Goal: Information Seeking & Learning: Understand process/instructions

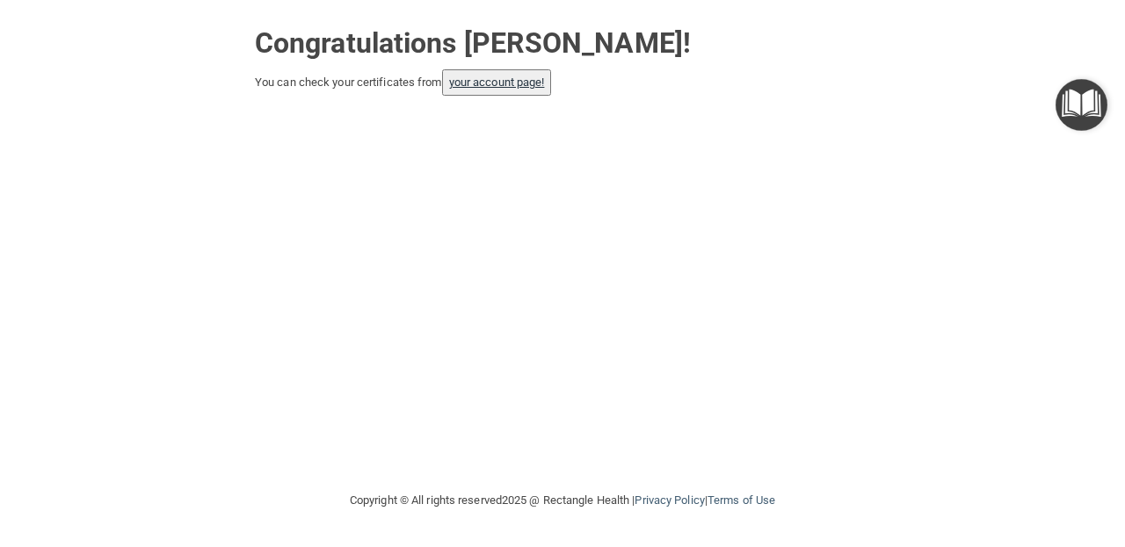
click at [494, 77] on link "your account page!" at bounding box center [497, 82] width 96 height 13
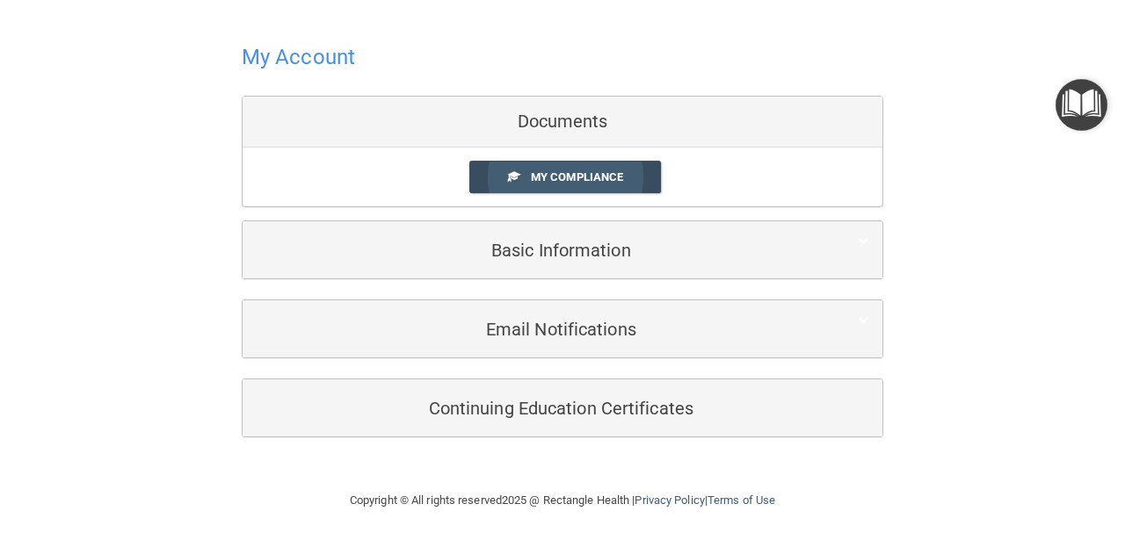
click at [568, 171] on span "My Compliance" at bounding box center [577, 176] width 92 height 13
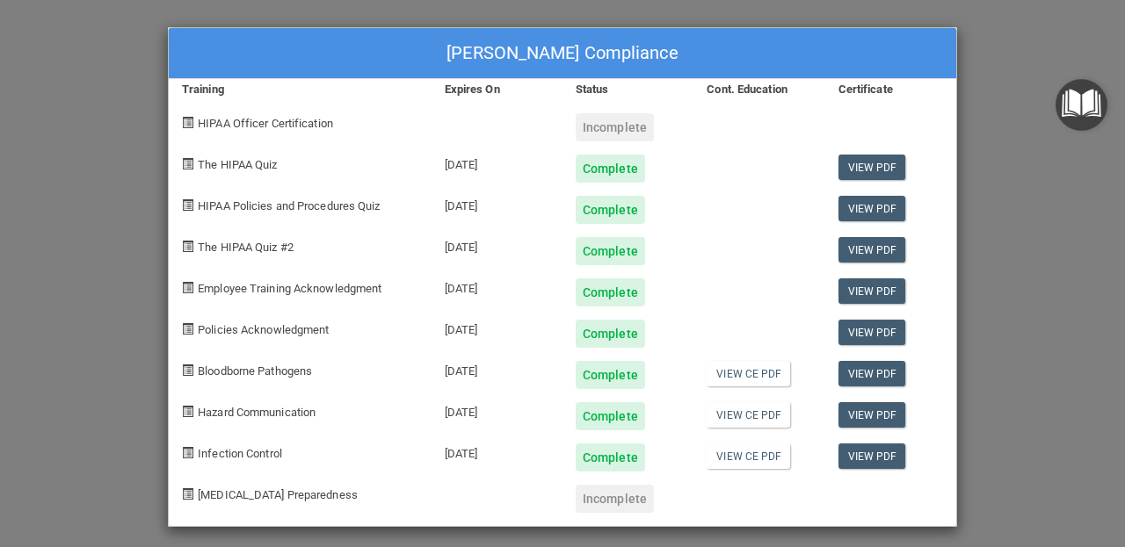
click at [624, 132] on div "Incomplete" at bounding box center [614, 127] width 78 height 28
click at [1002, 57] on div "[PERSON_NAME] Compliance Training Expires On Status Cont. Education Certificate…" at bounding box center [562, 273] width 1125 height 547
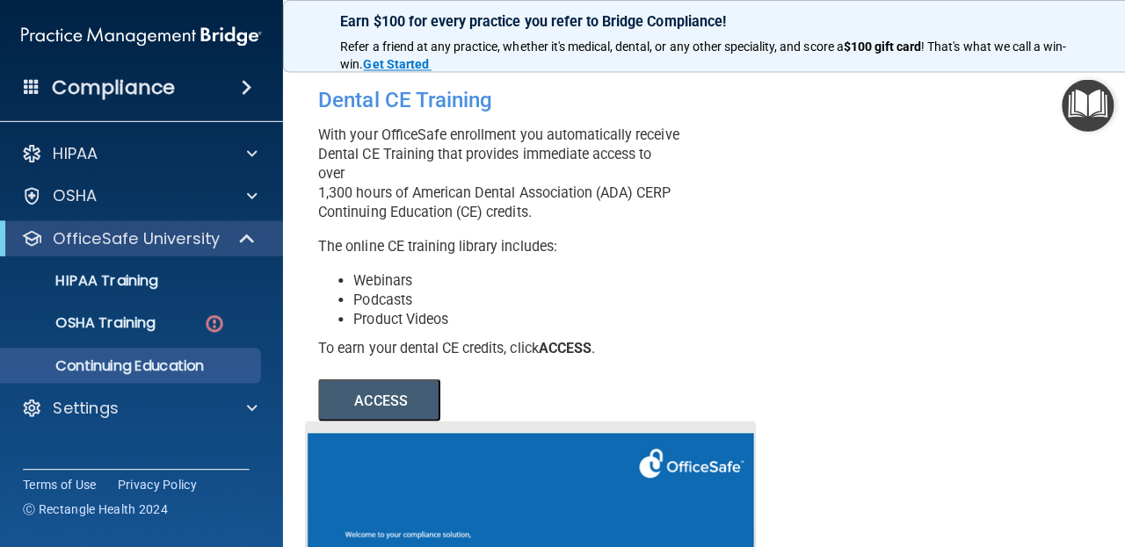
scroll to position [307, 0]
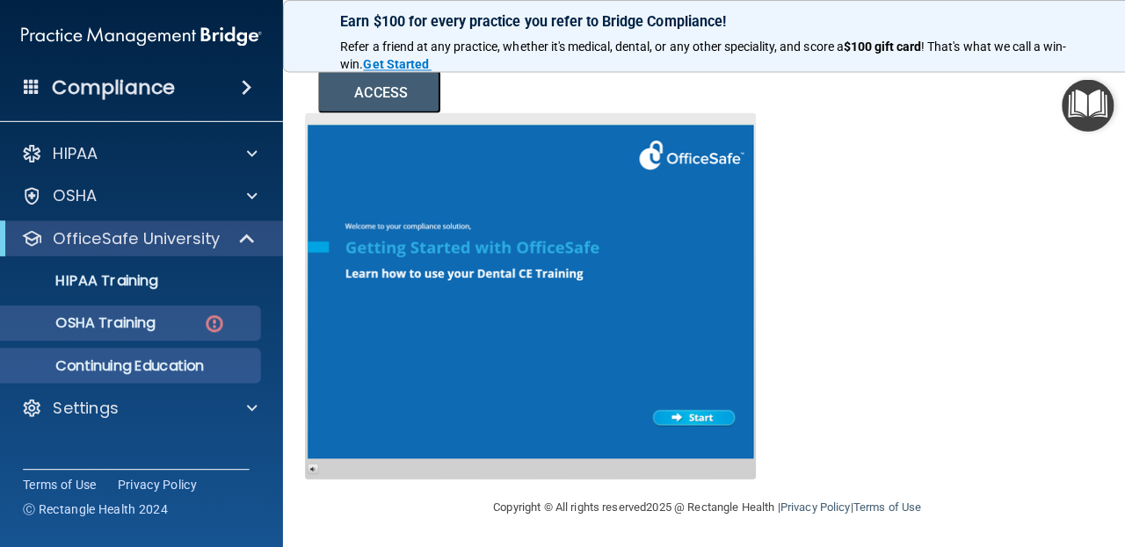
click at [189, 321] on div "OSHA Training" at bounding box center [131, 322] width 240 height 18
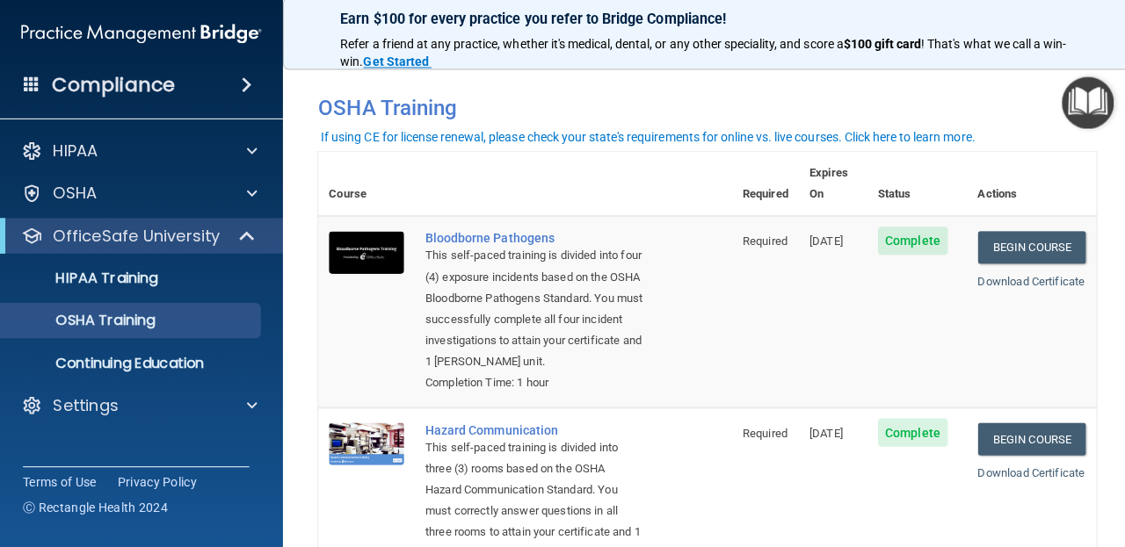
click at [1065, 113] on img "Open Resource Center" at bounding box center [1081, 105] width 52 height 52
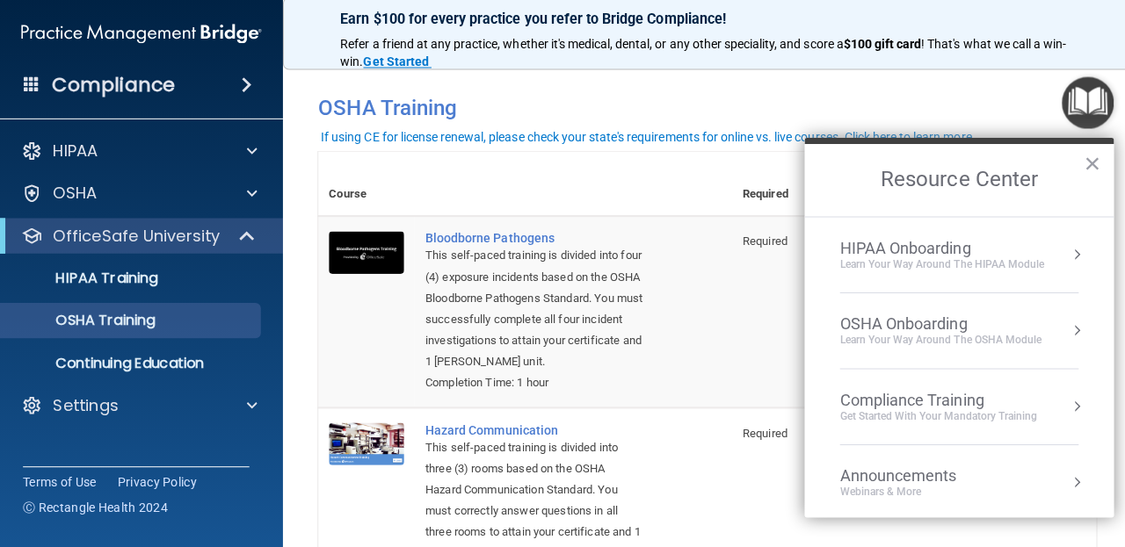
click at [903, 317] on div "OSHA Onboarding" at bounding box center [935, 324] width 200 height 19
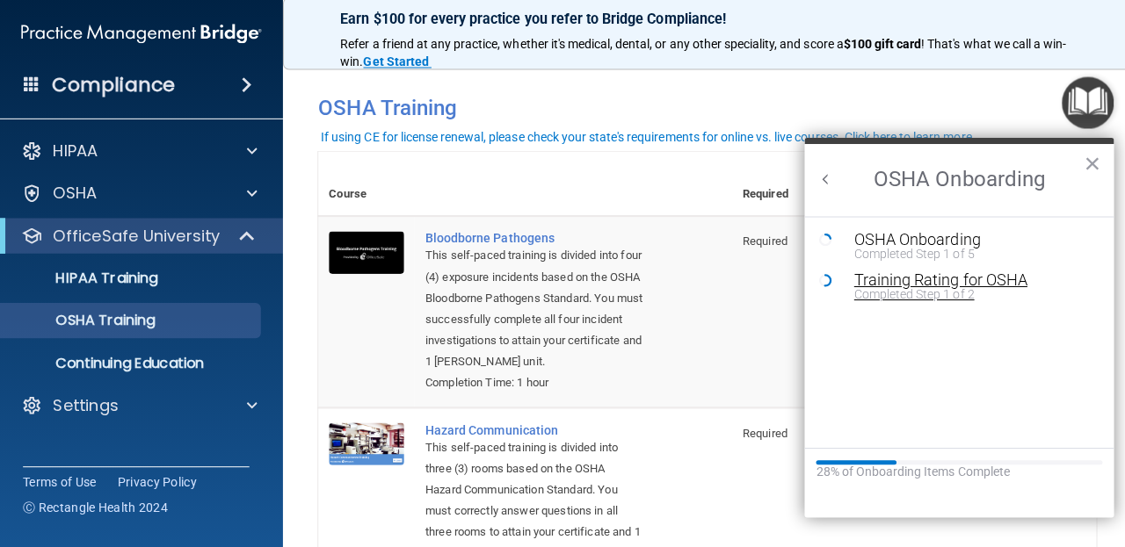
click at [893, 289] on div "Completed Step 1 of 2" at bounding box center [966, 295] width 235 height 12
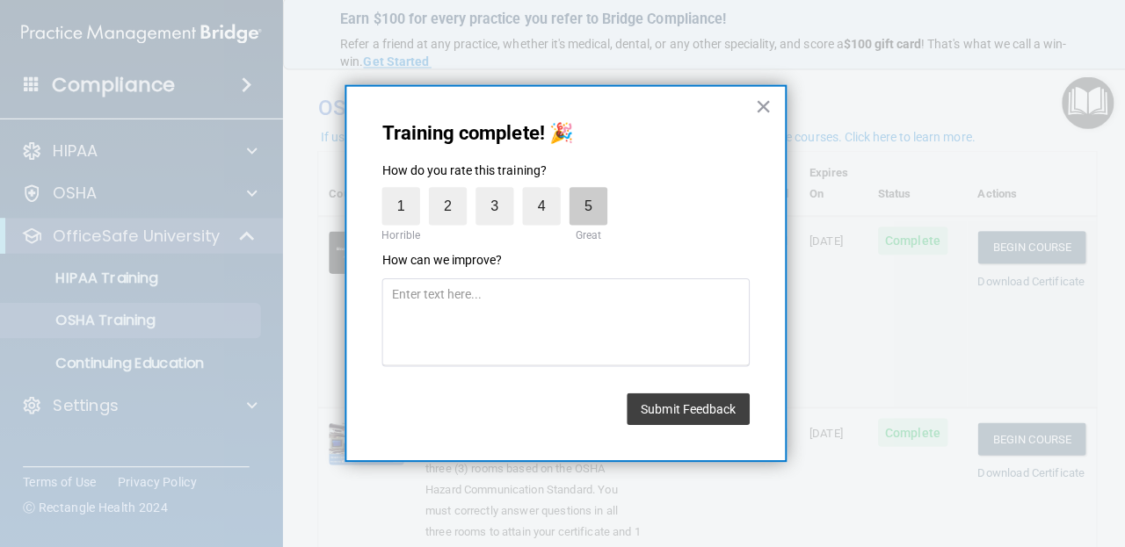
click at [597, 208] on label "5" at bounding box center [585, 208] width 38 height 38
click at [544, 193] on input "5" at bounding box center [544, 193] width 0 height 0
click at [652, 397] on button "Submit Feedback" at bounding box center [684, 410] width 122 height 32
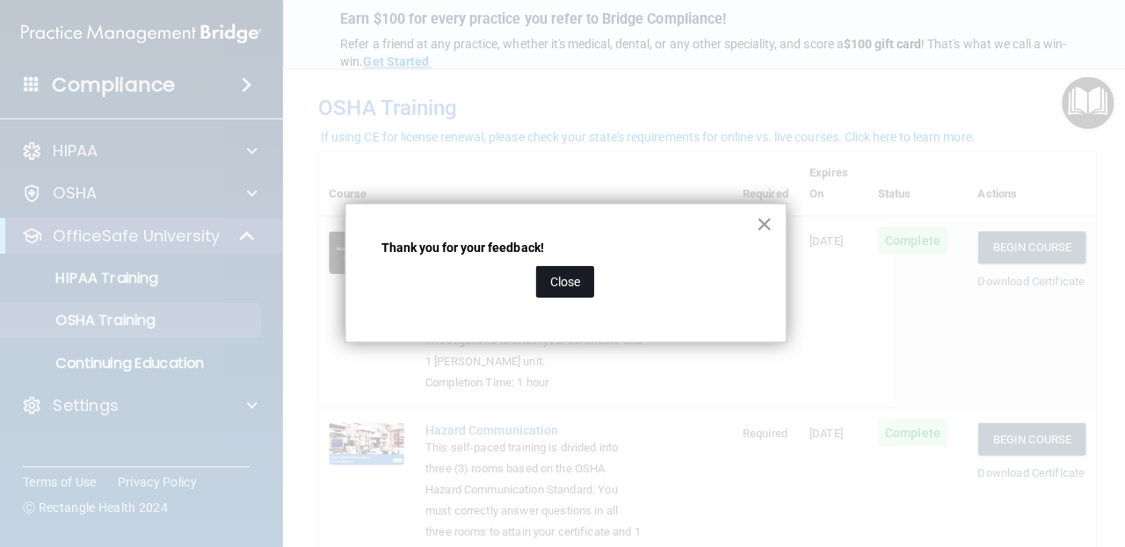
click at [570, 282] on button "Close" at bounding box center [561, 283] width 58 height 32
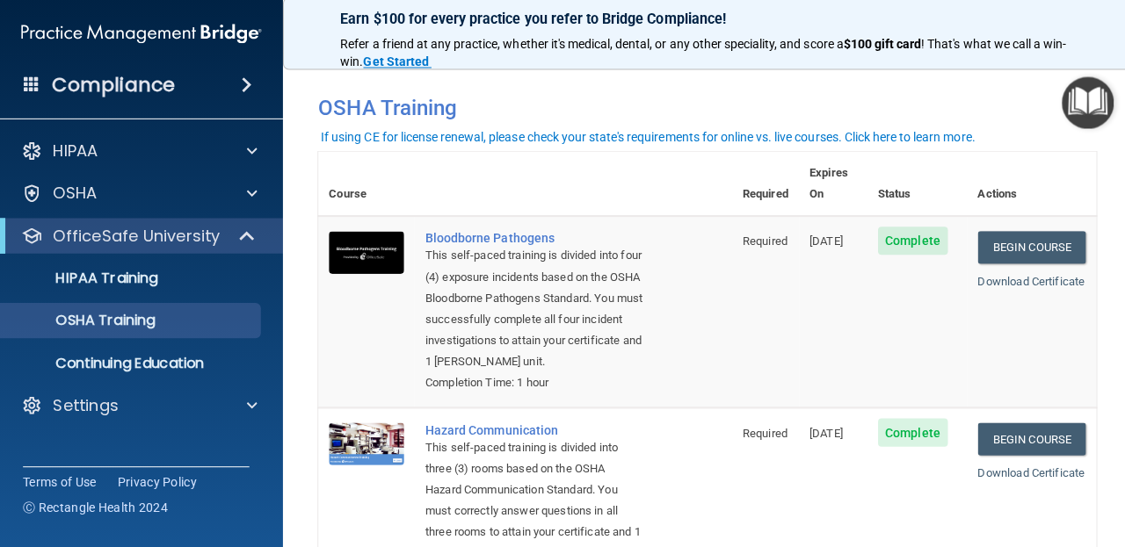
click at [1072, 113] on img "Open Resource Center" at bounding box center [1081, 105] width 52 height 52
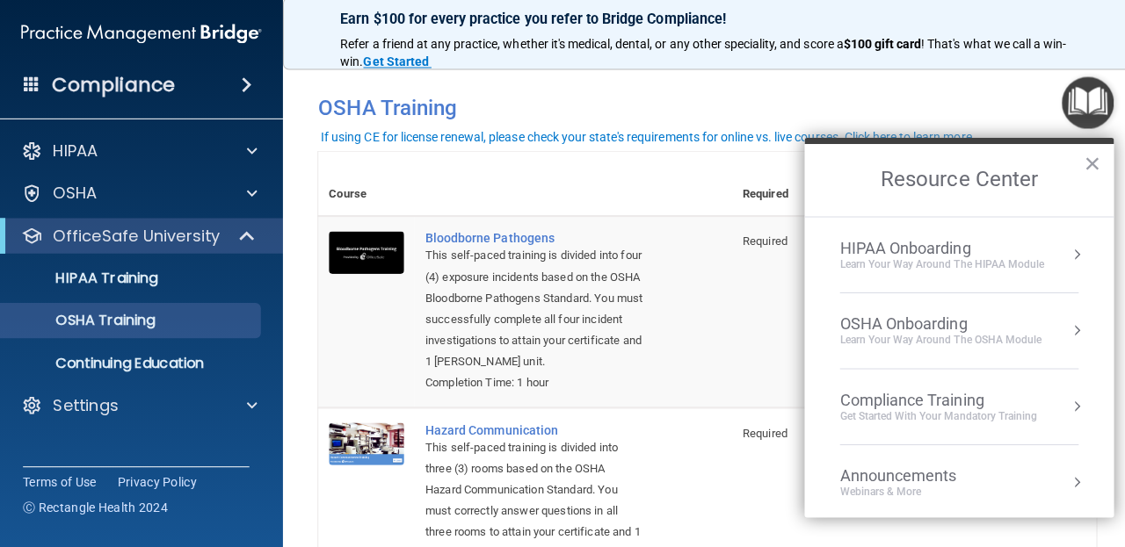
click at [931, 321] on div "OSHA Onboarding" at bounding box center [935, 324] width 200 height 19
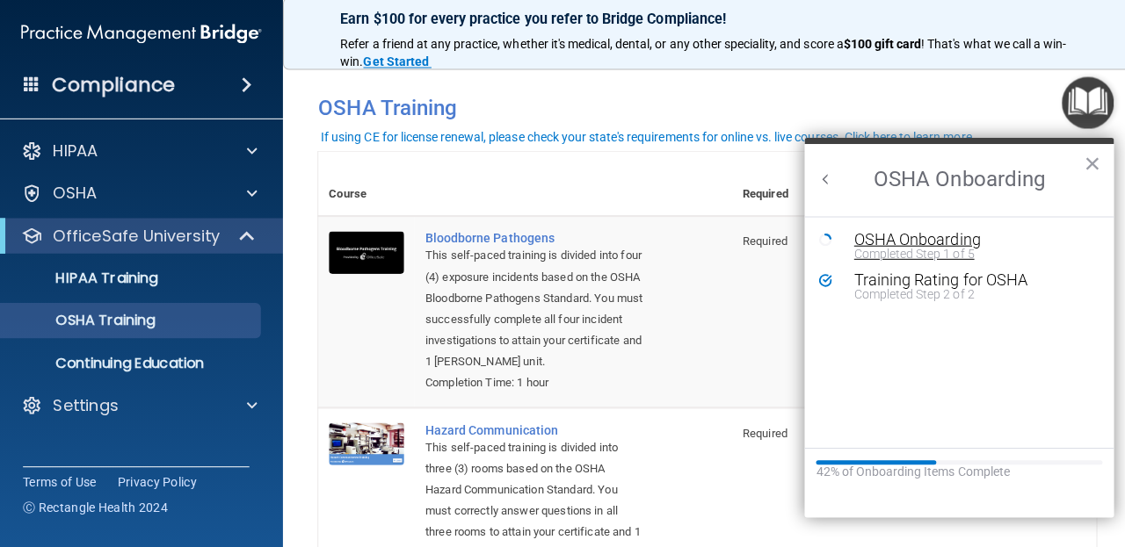
click at [886, 239] on div "OSHA Onboarding" at bounding box center [966, 241] width 235 height 16
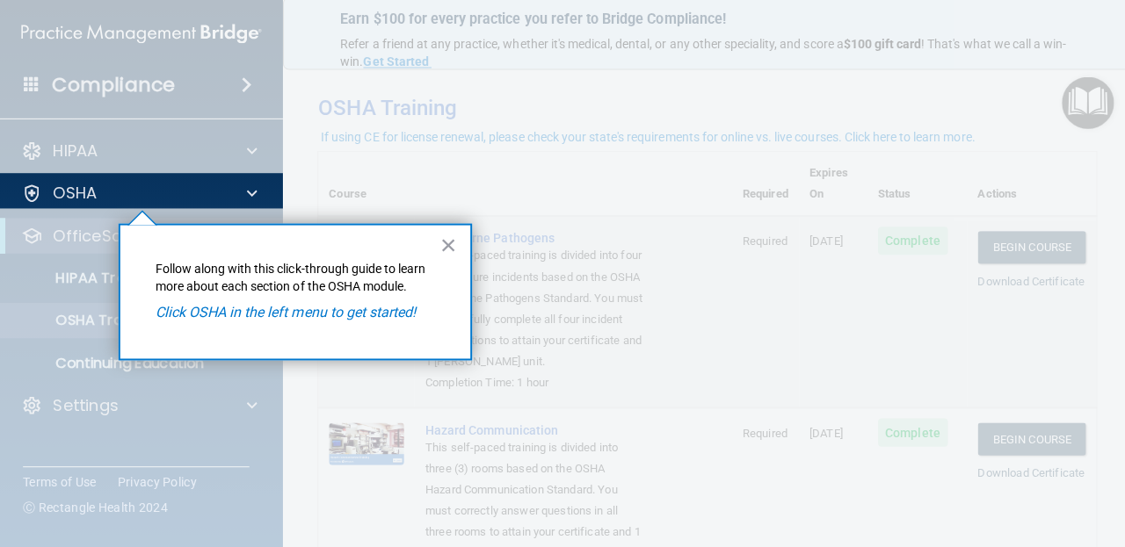
click at [270, 311] on em "Click OSHA in the left menu to get started!" at bounding box center [284, 313] width 259 height 17
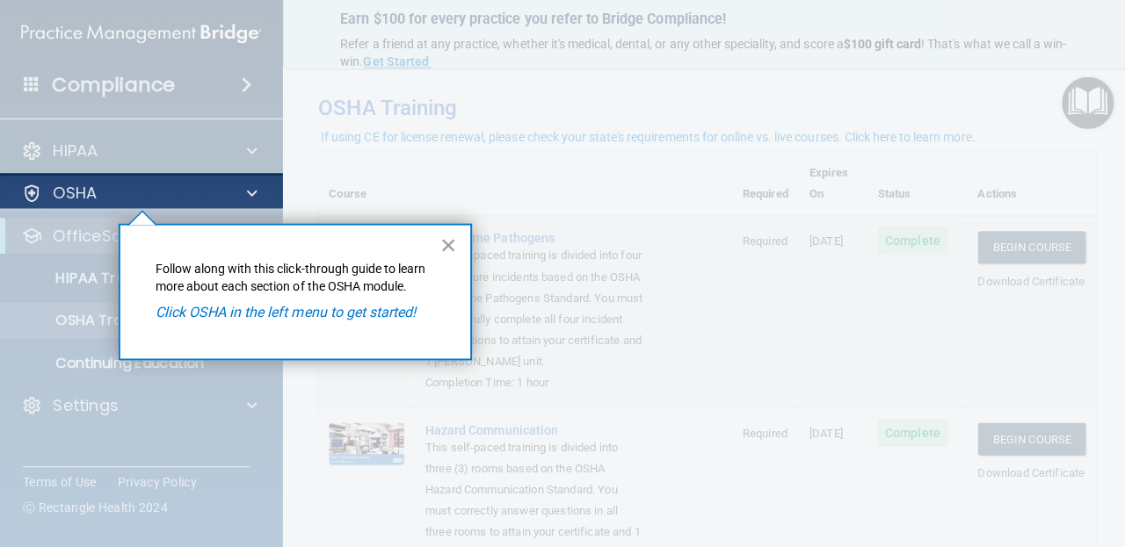
click at [69, 199] on p "OSHA" at bounding box center [75, 194] width 44 height 21
click at [10, 184] on div "OSHA" at bounding box center [117, 194] width 218 height 21
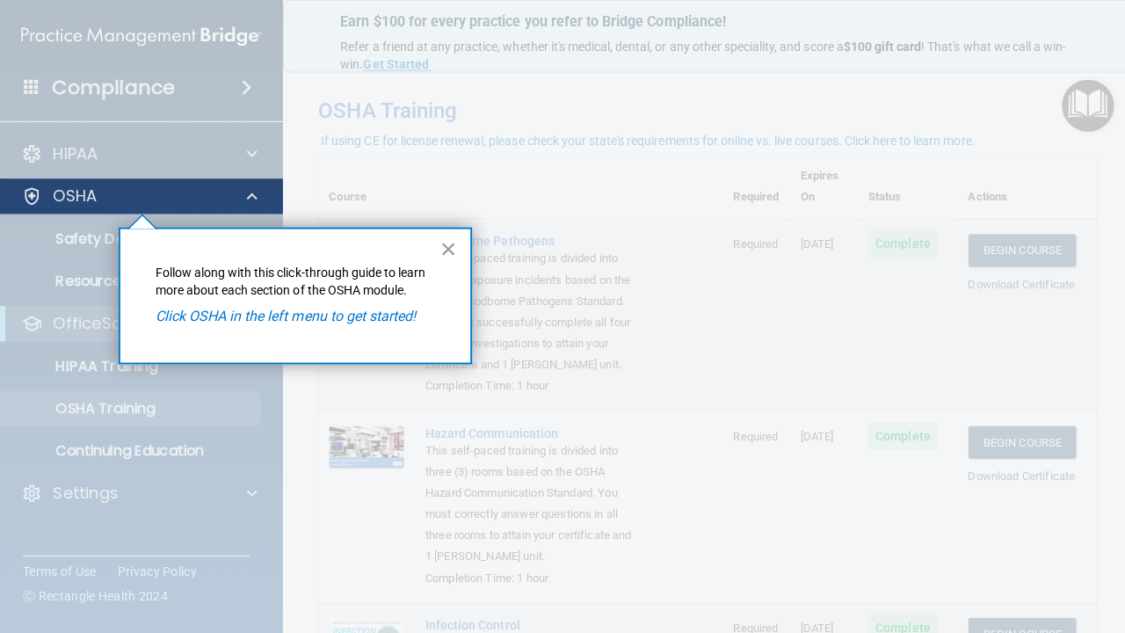
click at [3, 202] on div "OSHA" at bounding box center [141, 194] width 282 height 35
click at [82, 183] on div "OSHA" at bounding box center [141, 194] width 282 height 35
click at [141, 195] on div "OSHA" at bounding box center [117, 194] width 218 height 21
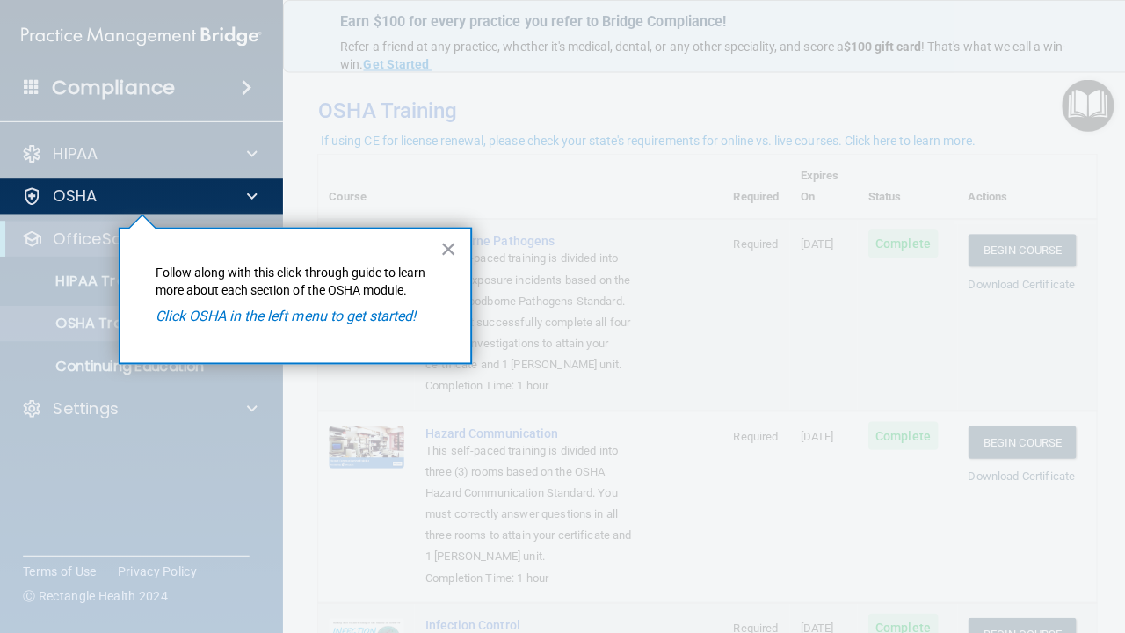
click at [175, 312] on em "Click OSHA in the left menu to get started!" at bounding box center [284, 314] width 259 height 17
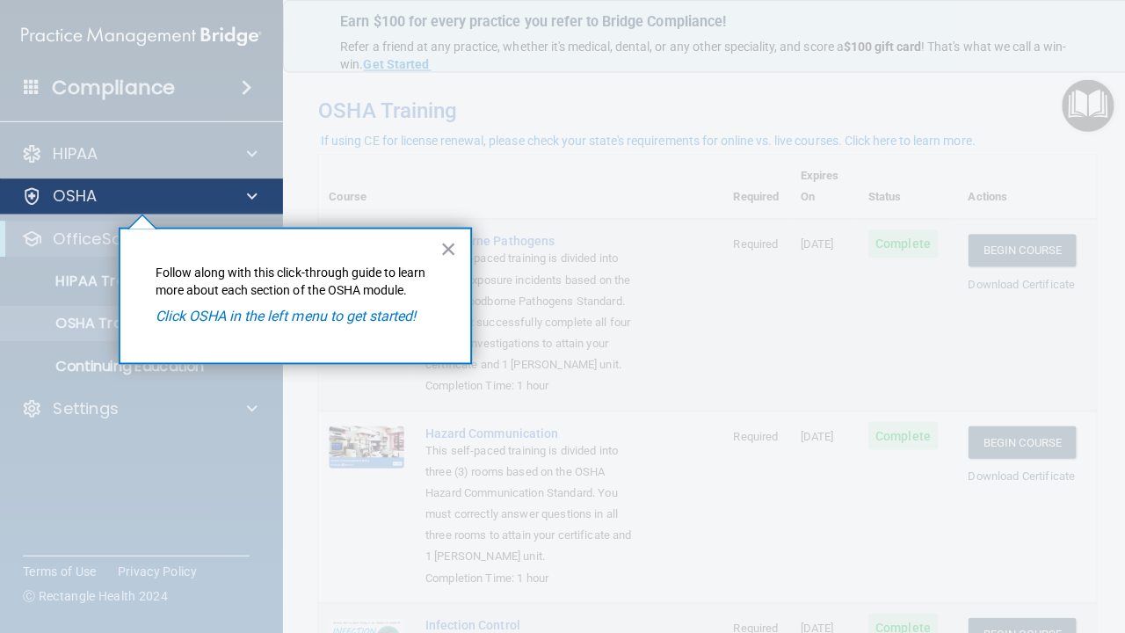
click at [244, 193] on div at bounding box center [248, 194] width 44 height 21
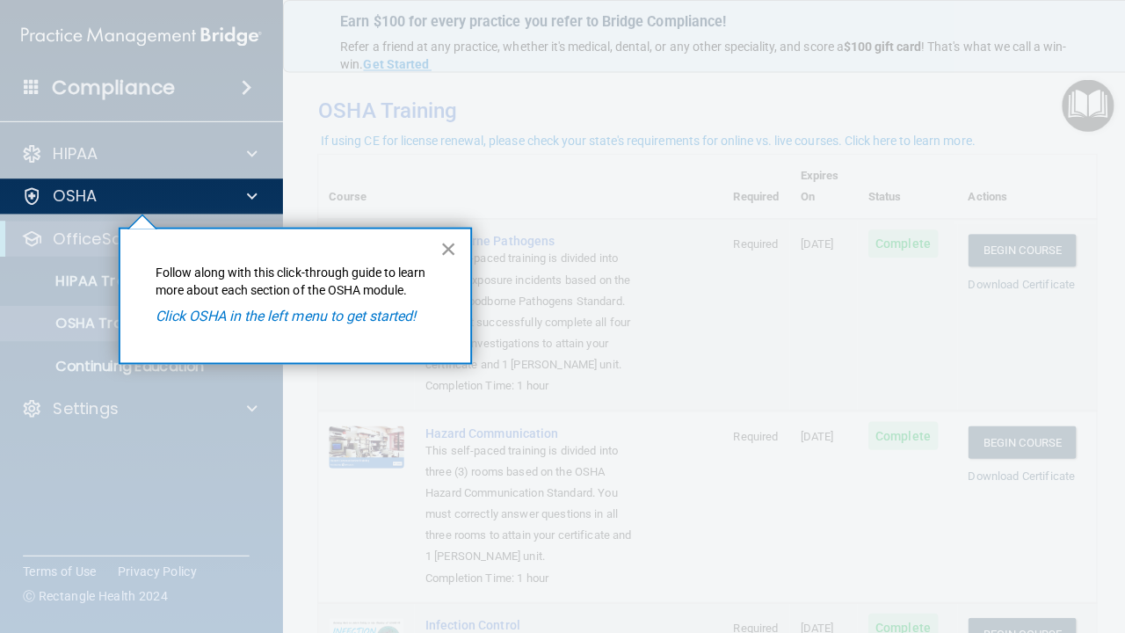
click at [442, 248] on button "×" at bounding box center [446, 247] width 17 height 28
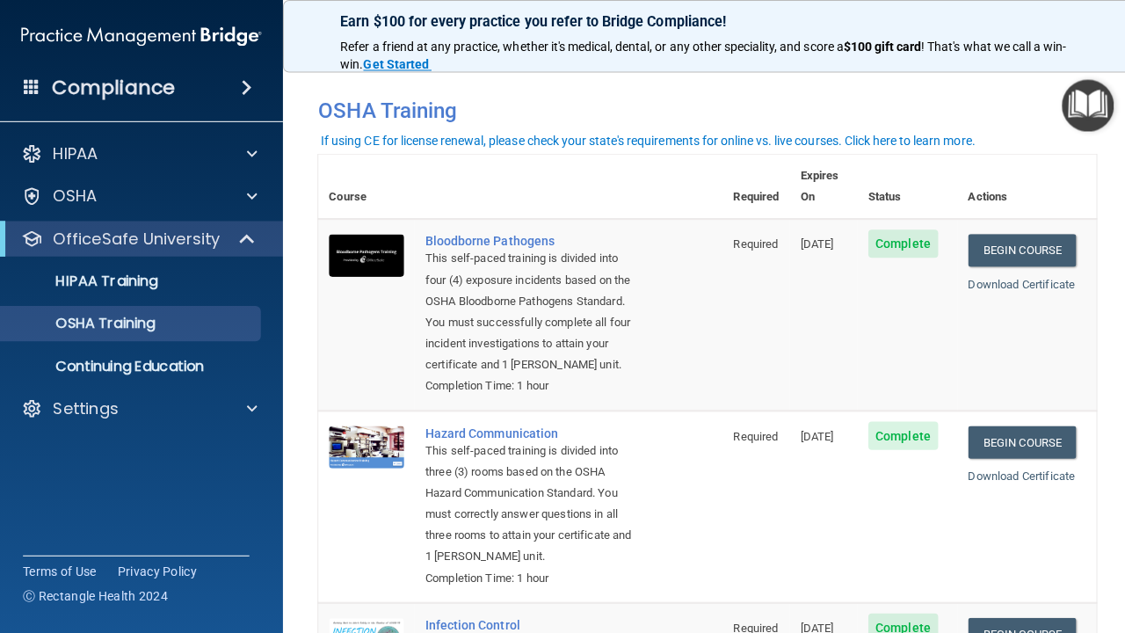
click at [236, 235] on div at bounding box center [246, 237] width 43 height 21
